Goal: Check status: Check status

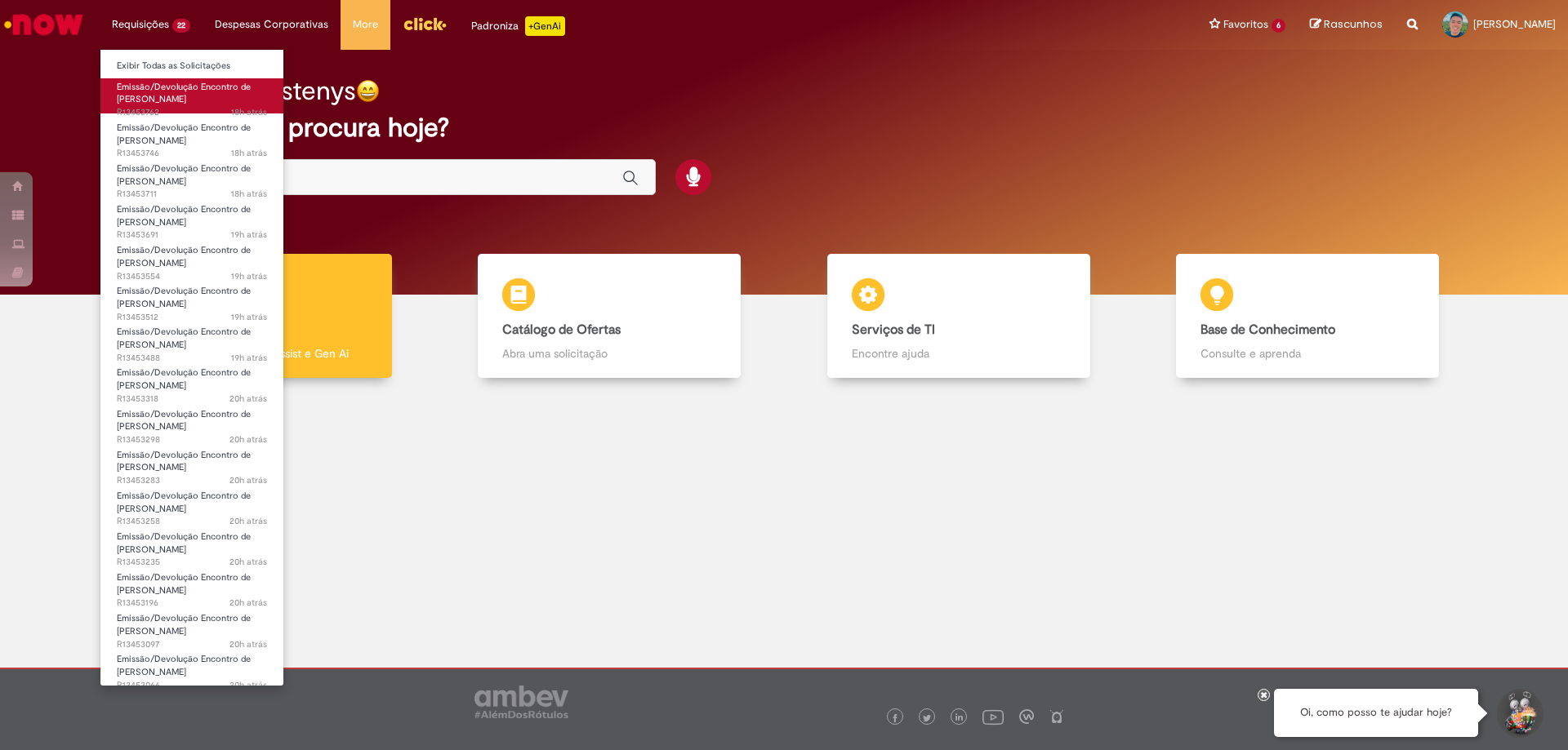
click at [168, 87] on span "Emissão/Devolução Encontro de [PERSON_NAME]" at bounding box center [184, 93] width 134 height 25
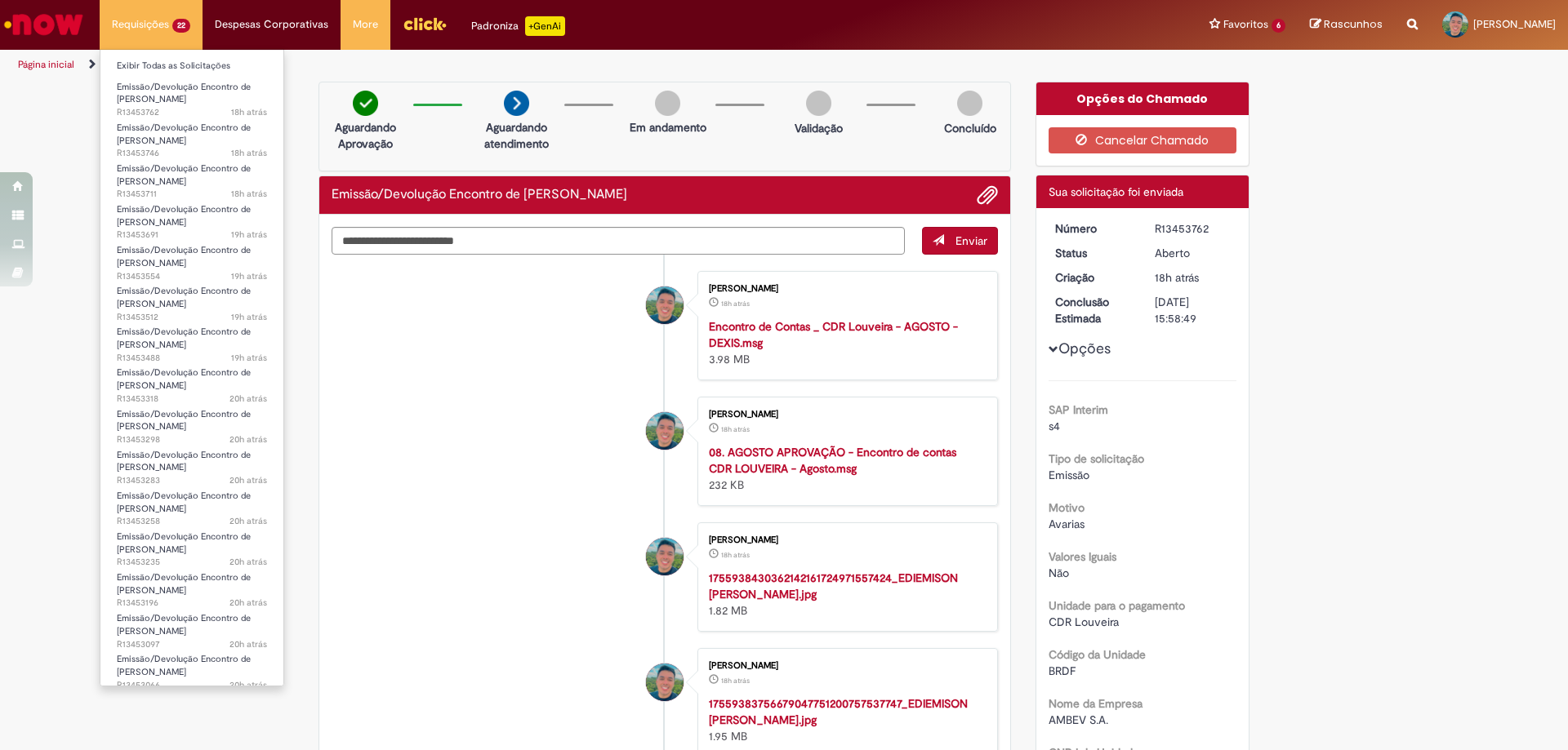
scroll to position [292, 0]
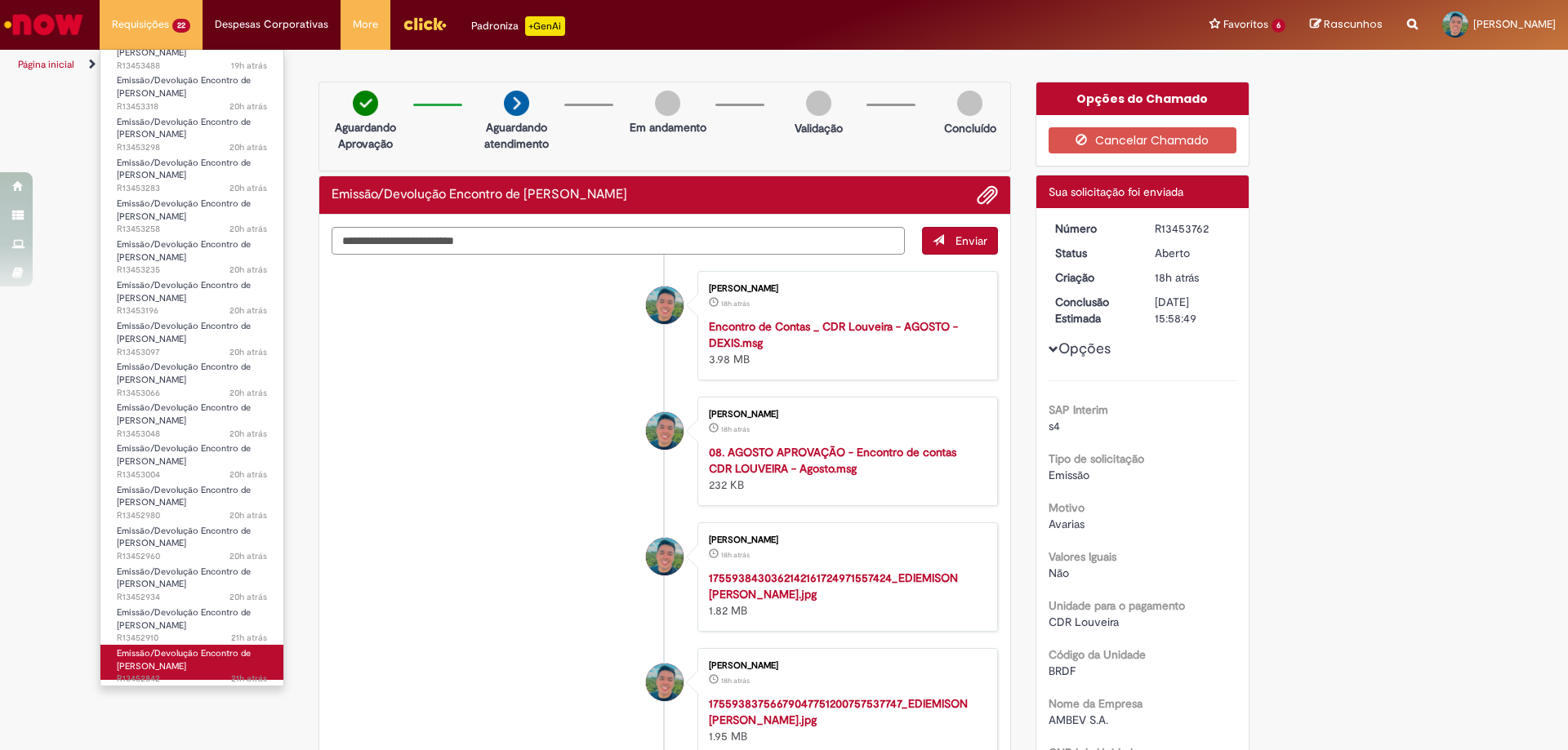
click at [176, 657] on span "Emissão/Devolução Encontro de [PERSON_NAME]" at bounding box center [184, 661] width 134 height 25
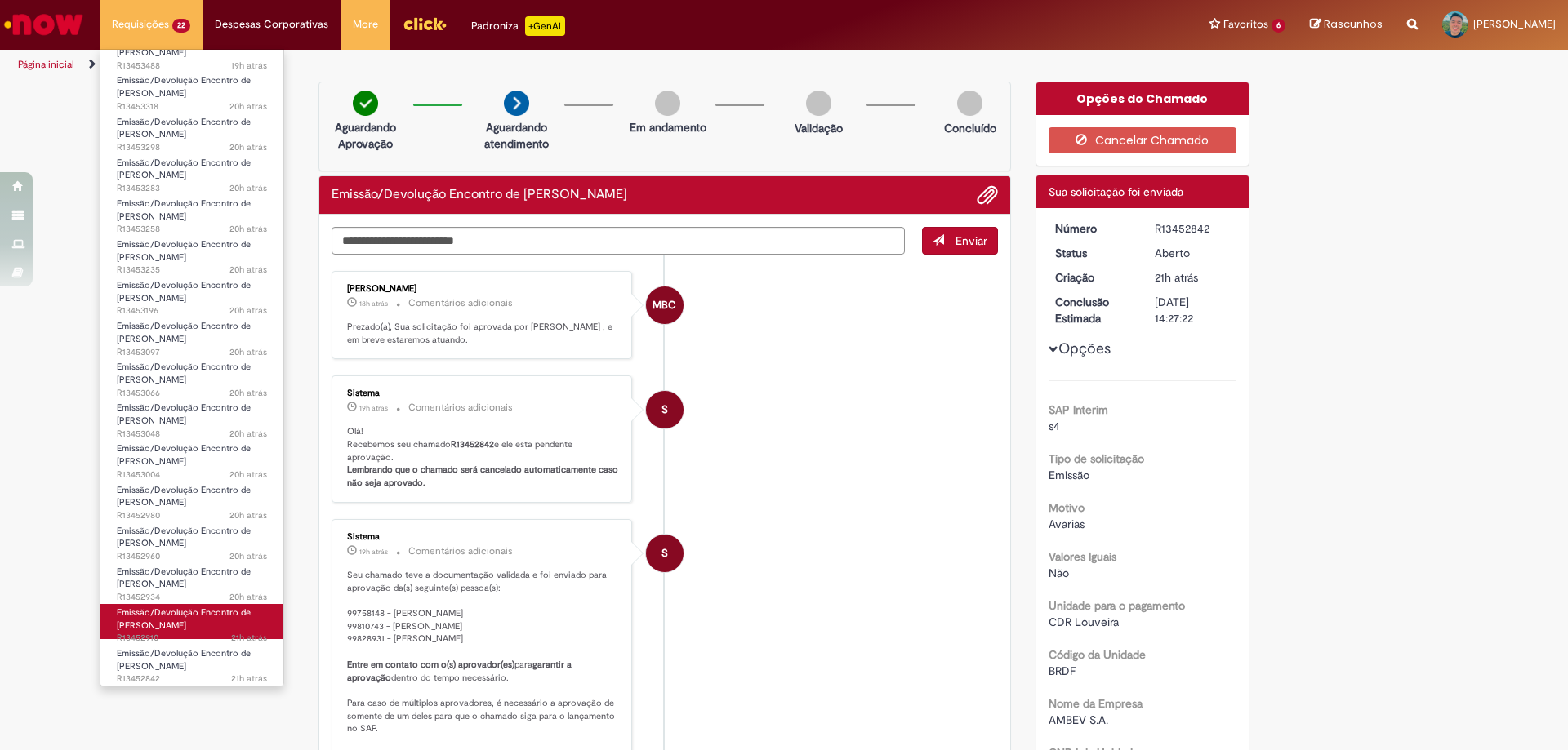
click at [176, 629] on span "Emissão/Devolução Encontro de [PERSON_NAME]" at bounding box center [184, 620] width 134 height 25
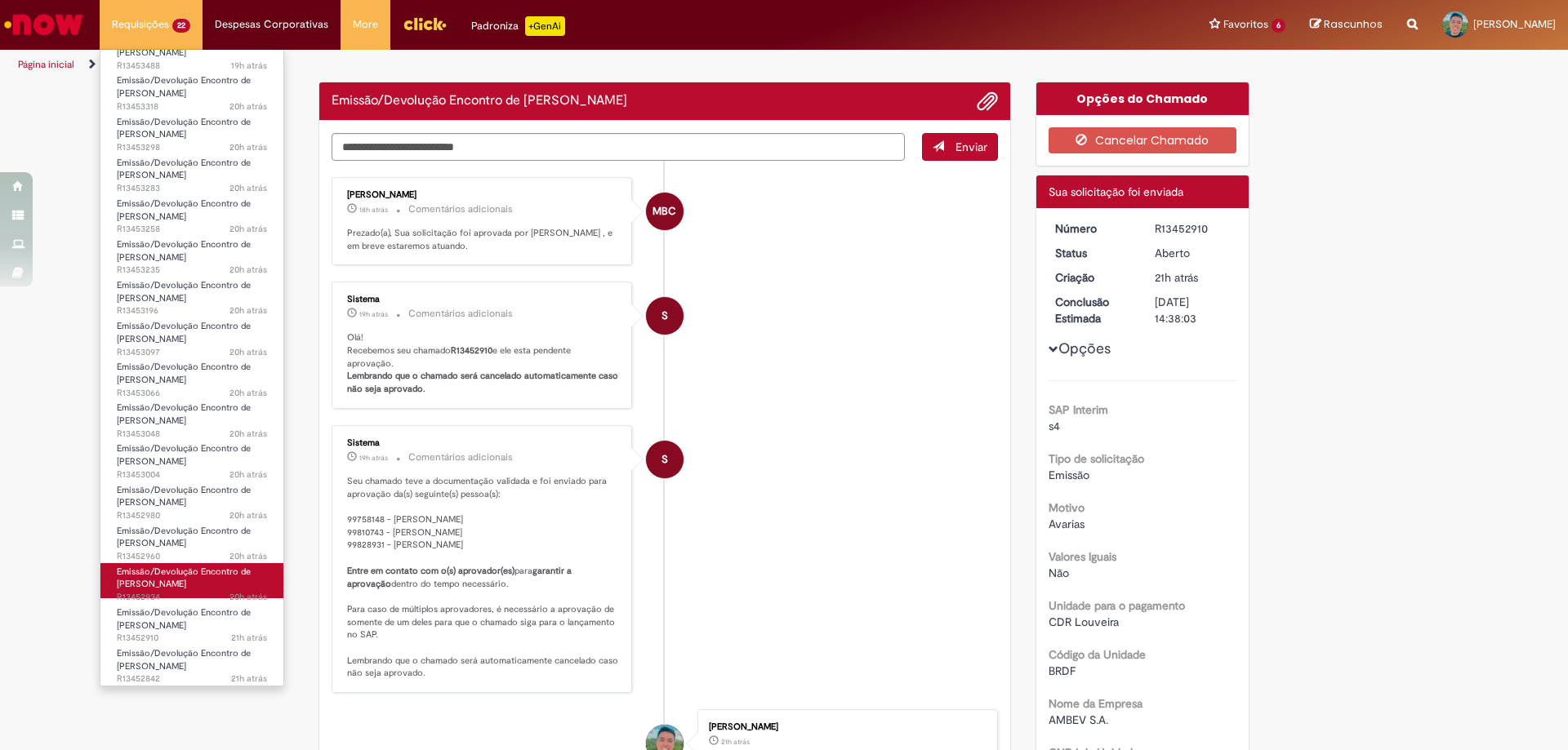
click at [177, 590] on span "Emissão/Devolução Encontro de [PERSON_NAME]" at bounding box center [184, 579] width 134 height 25
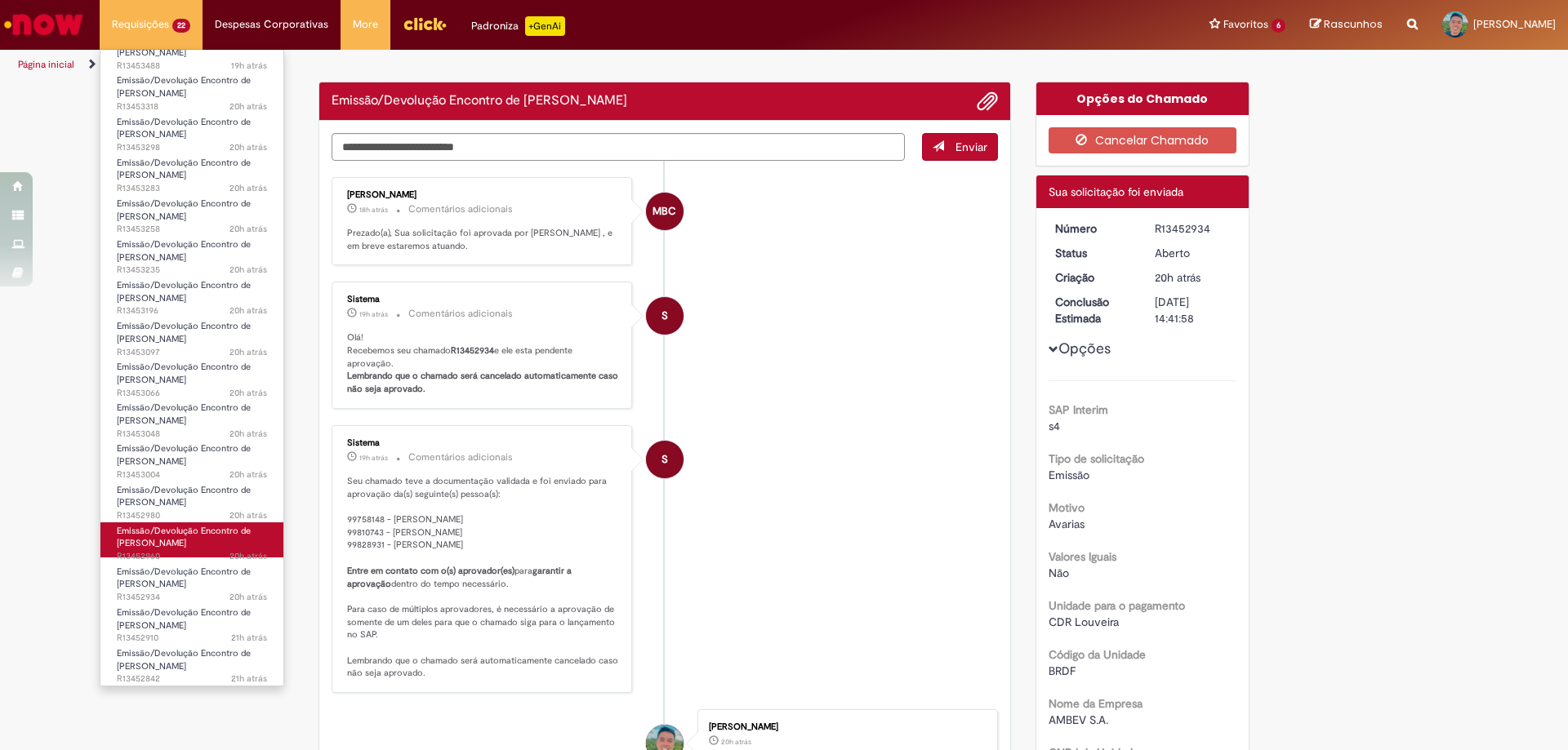
click at [173, 544] on span "Emissão/Devolução Encontro de [PERSON_NAME]" at bounding box center [184, 538] width 134 height 25
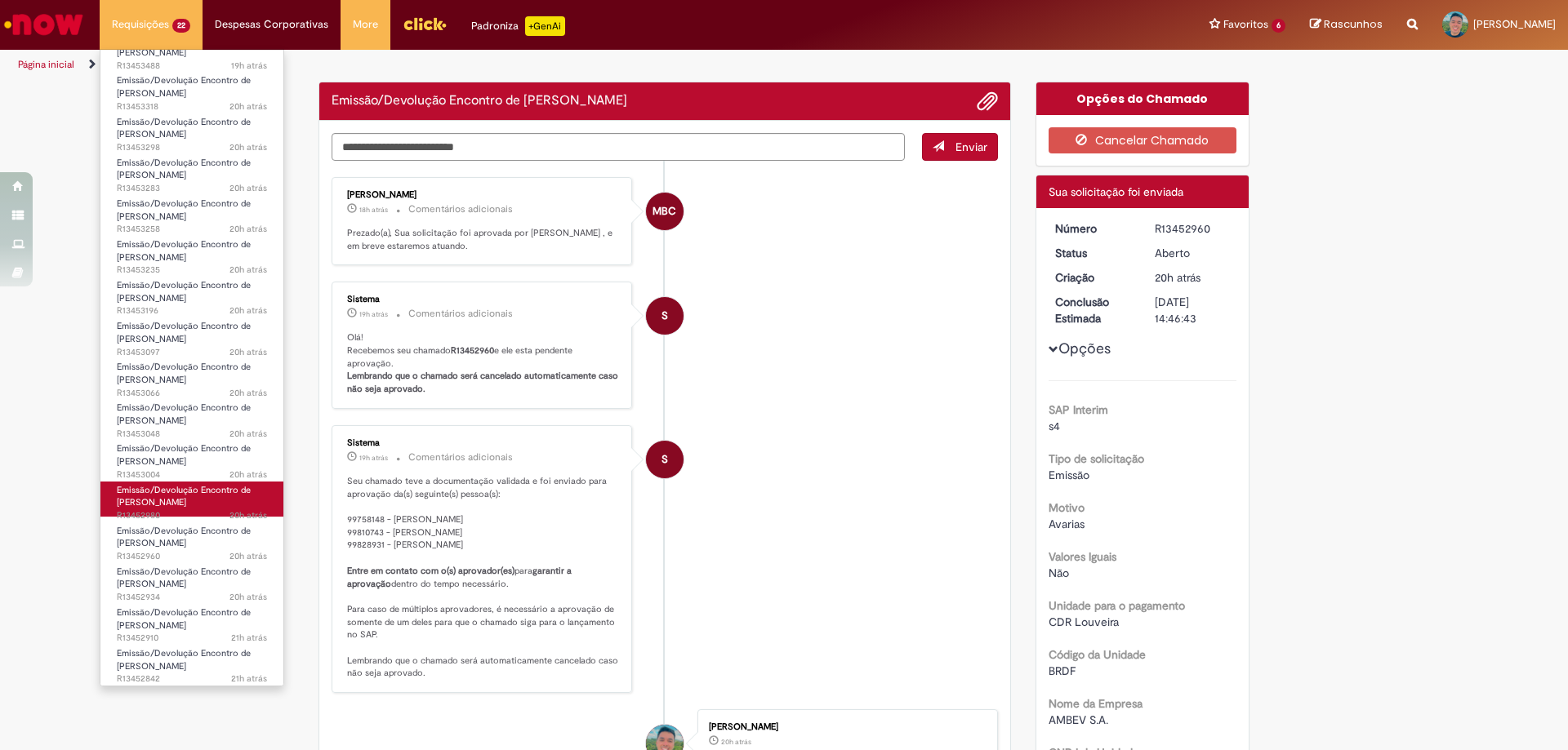
click at [180, 510] on span "20h atrás 20 horas atrás R13452980" at bounding box center [192, 516] width 150 height 13
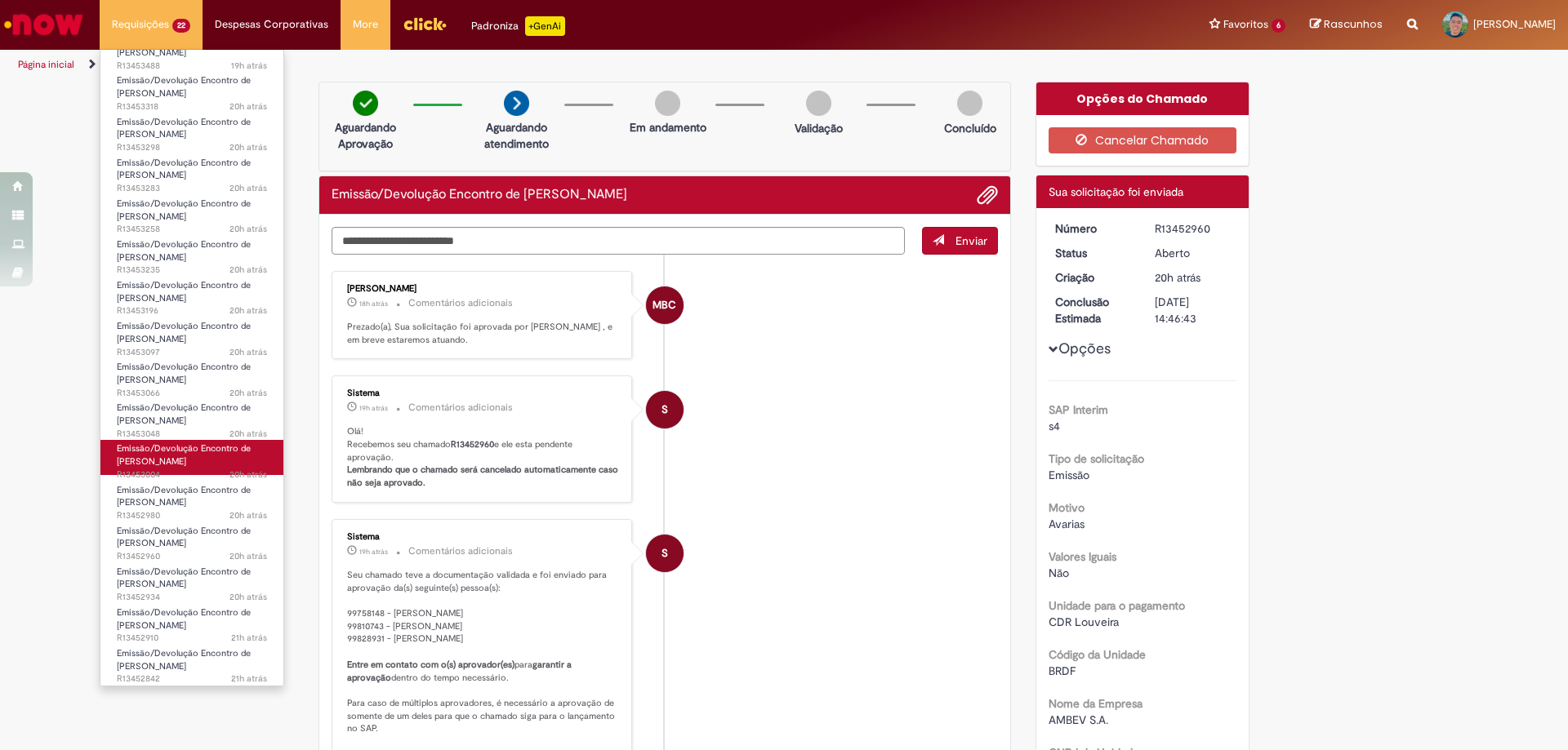
click at [180, 463] on span "Emissão/Devolução Encontro de [PERSON_NAME]" at bounding box center [184, 455] width 134 height 25
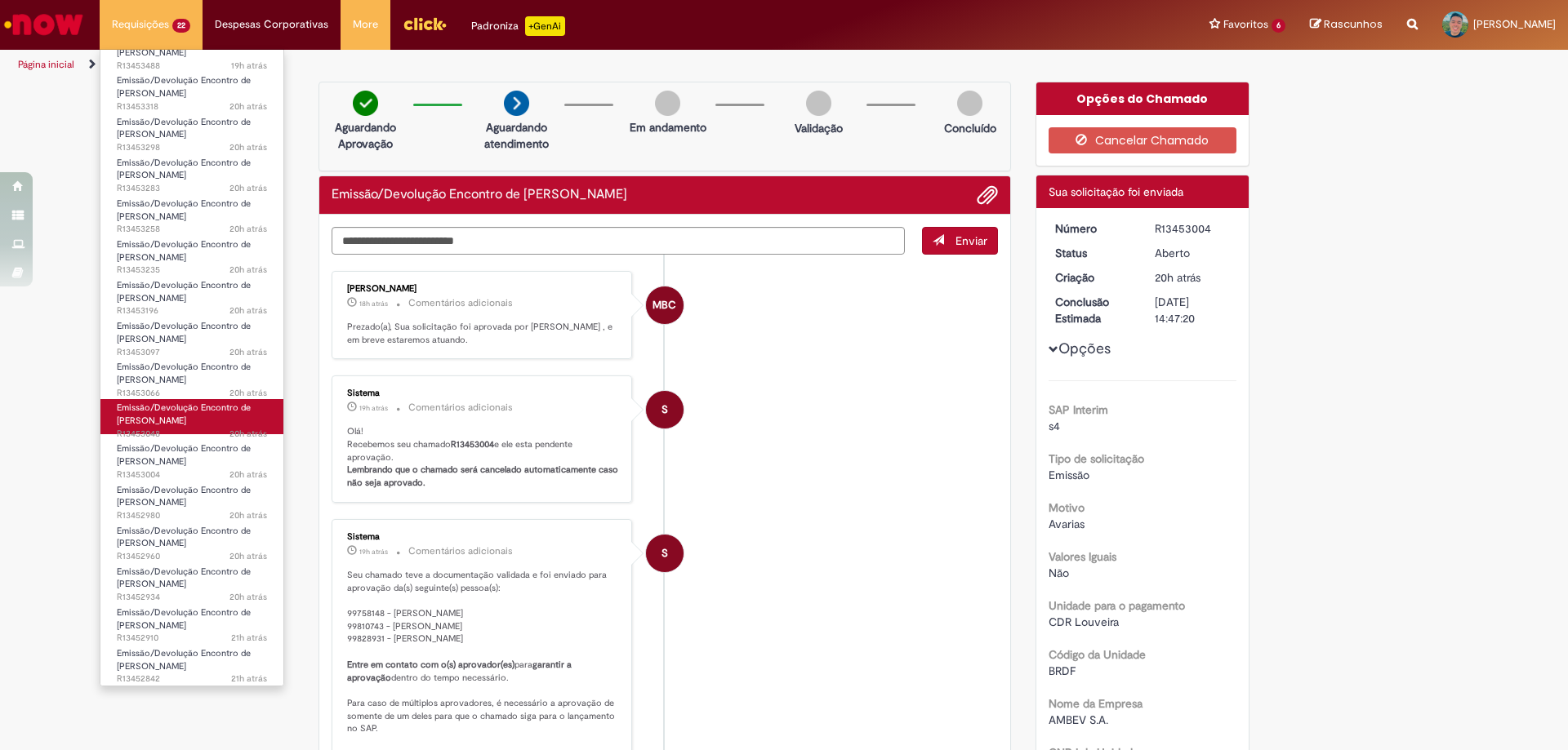
click at [182, 429] on span "20h atrás 20 horas atrás R13453048" at bounding box center [192, 434] width 150 height 13
